Goal: Information Seeking & Learning: Check status

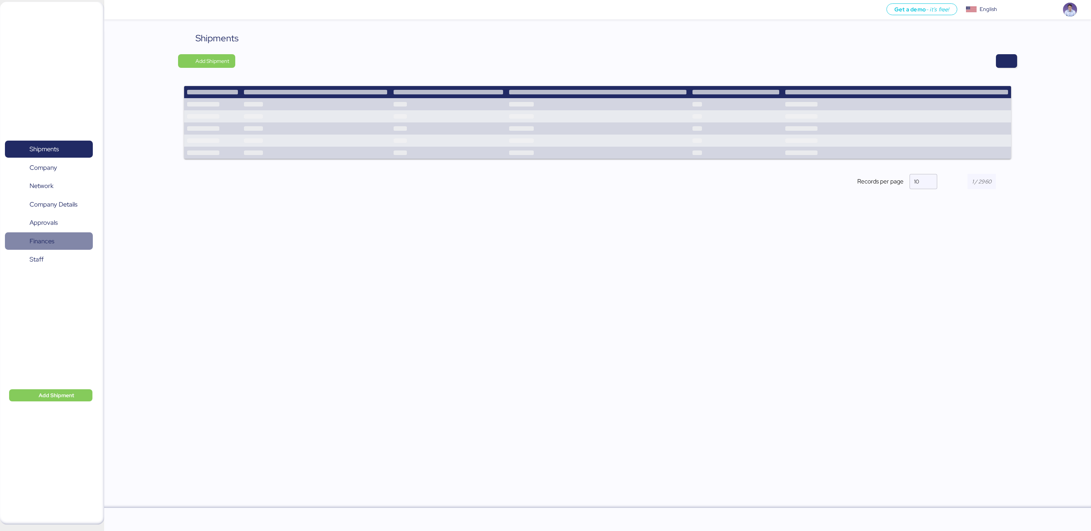
click at [44, 245] on span "Finances" at bounding box center [42, 241] width 25 height 11
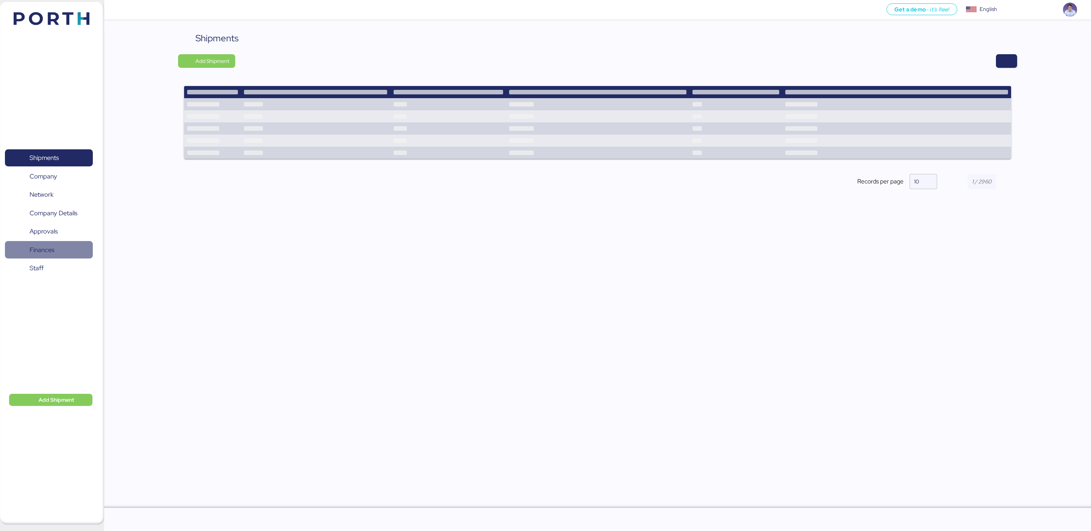
click at [36, 248] on span "Finances" at bounding box center [42, 249] width 25 height 11
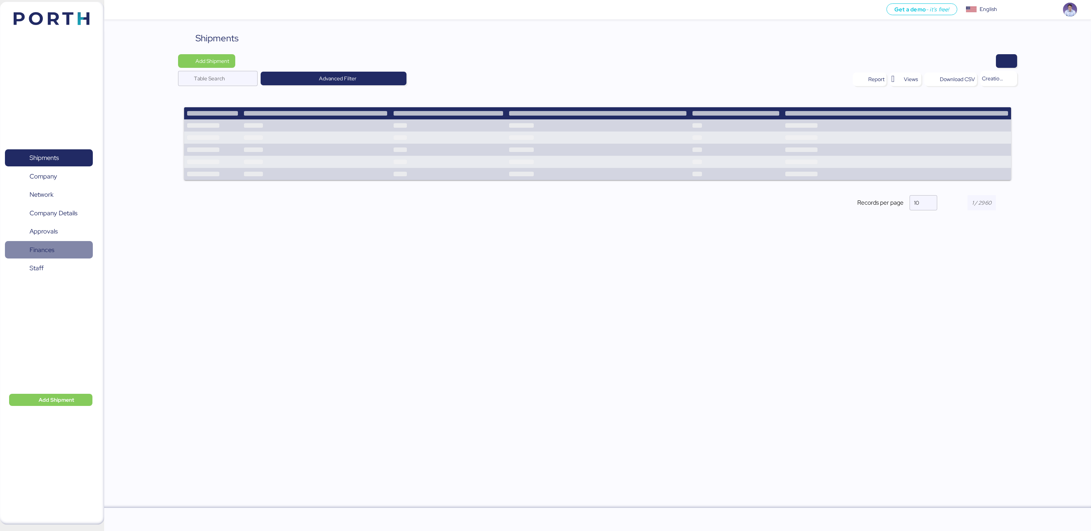
click at [57, 251] on span "Finances" at bounding box center [48, 249] width 81 height 11
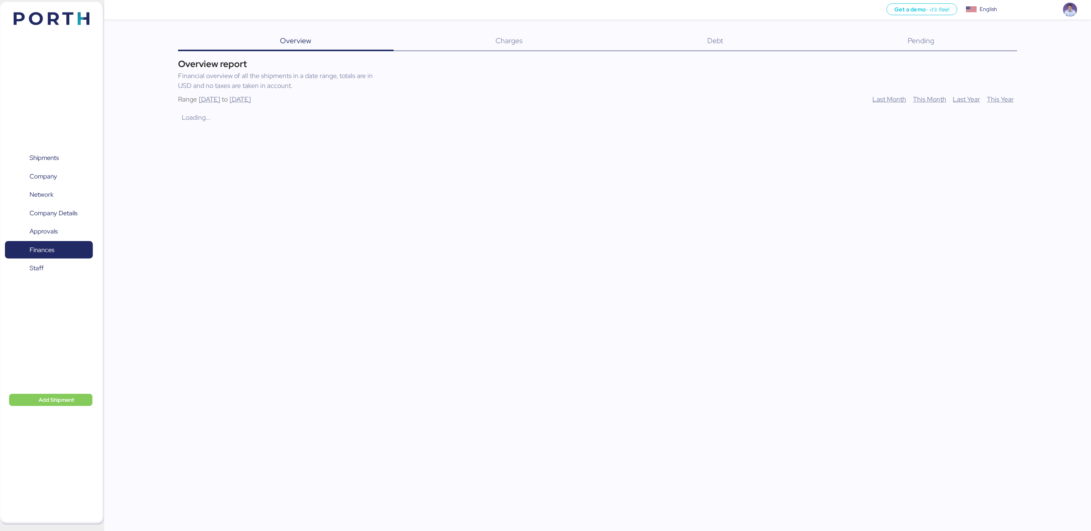
click at [674, 39] on div "Debt 0" at bounding box center [706, 41] width 200 height 20
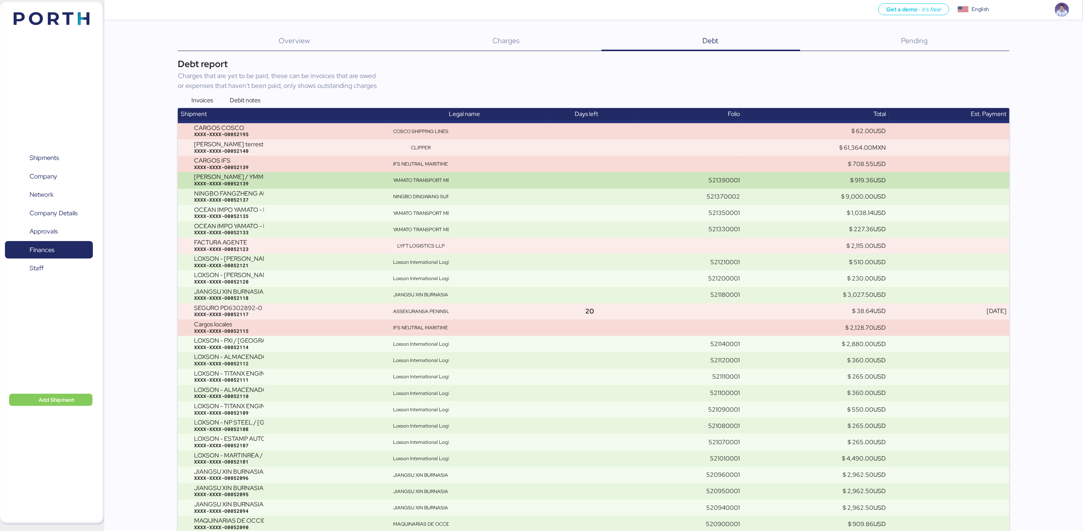
click at [214, 182] on div "XXXX-XXXX-O0052139" at bounding box center [290, 183] width 193 height 7
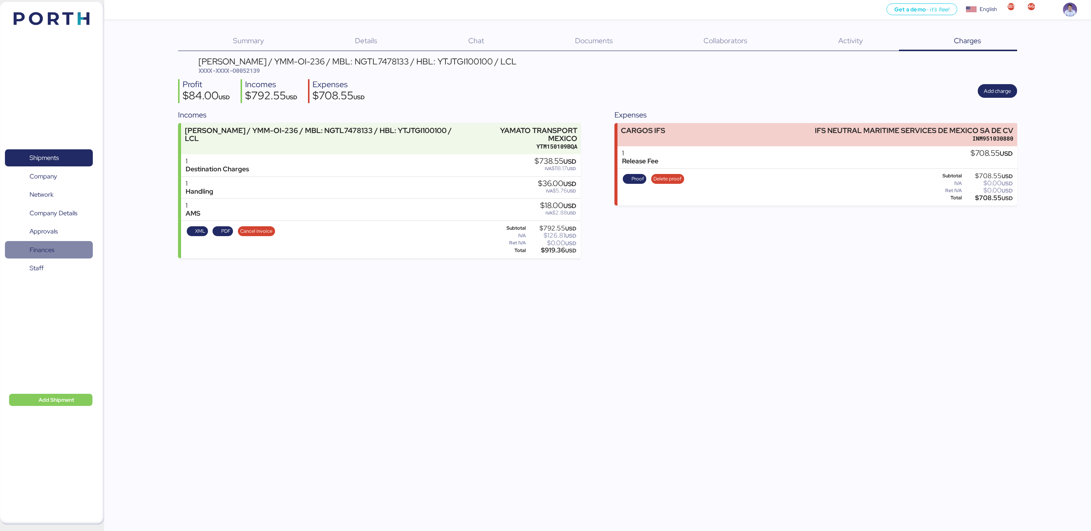
click at [52, 253] on span "Finances" at bounding box center [42, 249] width 25 height 11
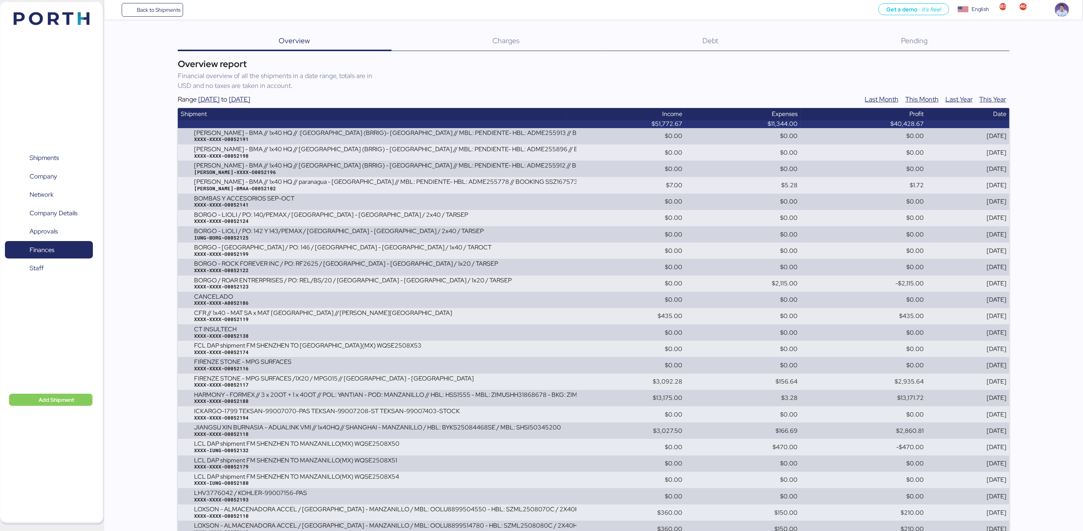
click at [690, 38] on div "Debt 0" at bounding box center [700, 41] width 199 height 20
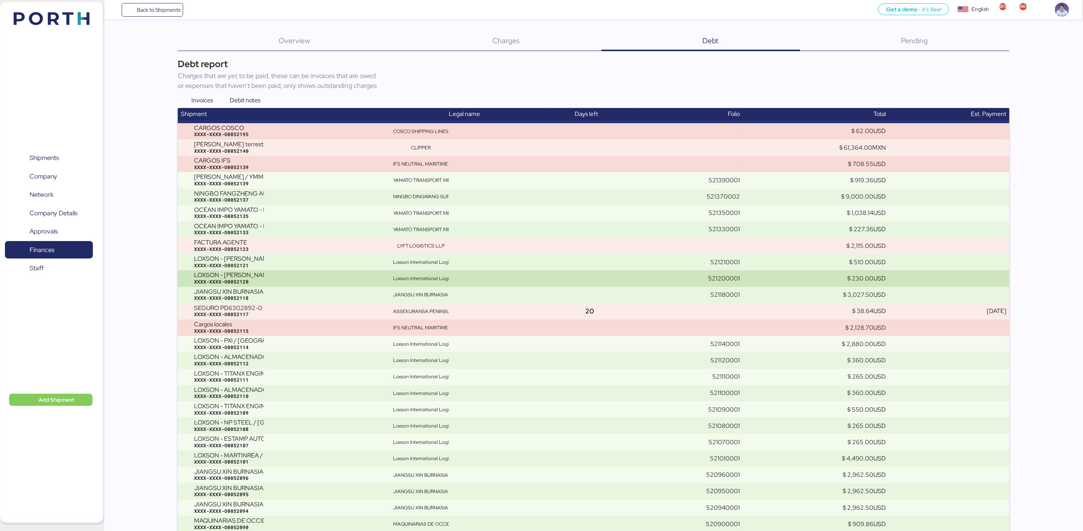
click at [258, 282] on div "XXXX-XXXX-O0052120" at bounding box center [290, 282] width 193 height 7
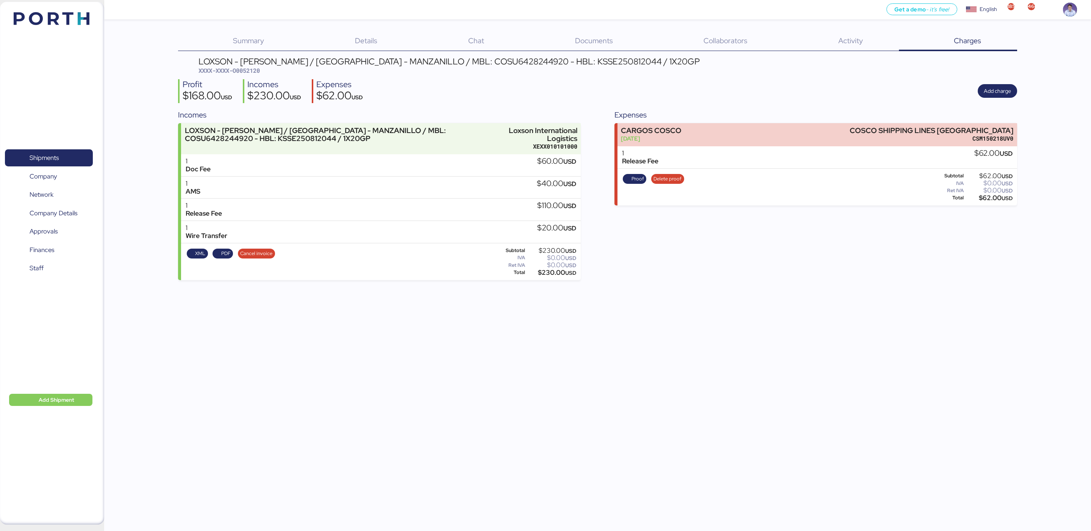
click at [612, 72] on div "LOXSON - HUANG YU / SHANGHAI - MANZANILLO / MBL: COSU6428244920 - HBL: KSSE2508…" at bounding box center [449, 66] width 501 height 18
click at [115, 152] on div "Summary 0 Details 0 Chat 0 Documents 0 Collaborators 0 Activity 0 Charges 0 LOX…" at bounding box center [545, 140] width 1091 height 280
click at [53, 153] on span "Shipments" at bounding box center [44, 157] width 29 height 11
